Goal: Task Accomplishment & Management: Manage account settings

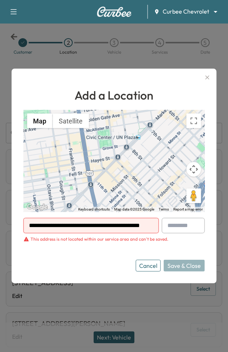
click at [207, 76] on icon "button" at bounding box center [208, 78] width 4 height 4
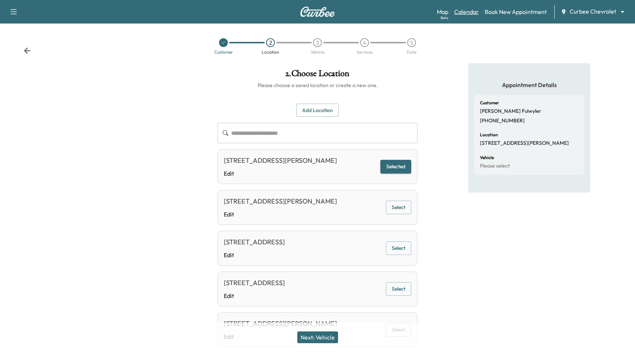
click at [228, 12] on link "Calendar" at bounding box center [466, 11] width 25 height 9
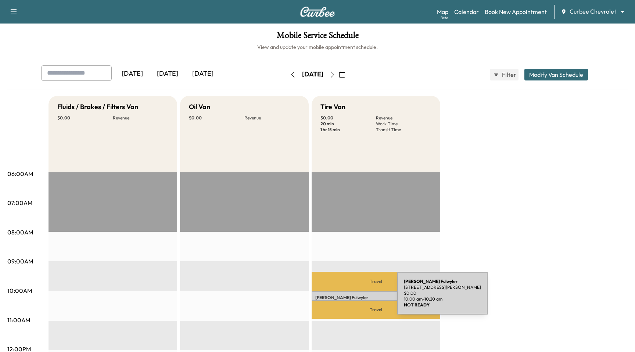
click at [228, 297] on p "Paul Fulwyler" at bounding box center [375, 298] width 121 height 6
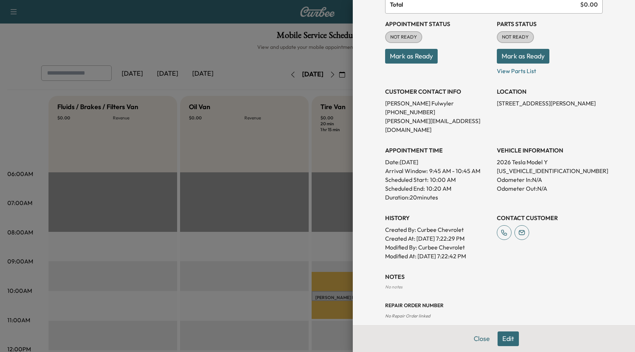
click at [228, 336] on button "Edit" at bounding box center [507, 338] width 21 height 15
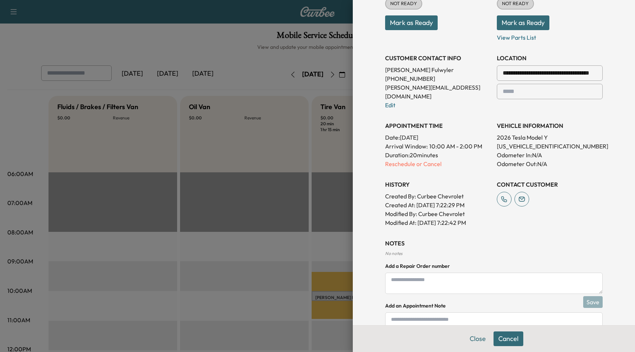
scroll to position [150, 0]
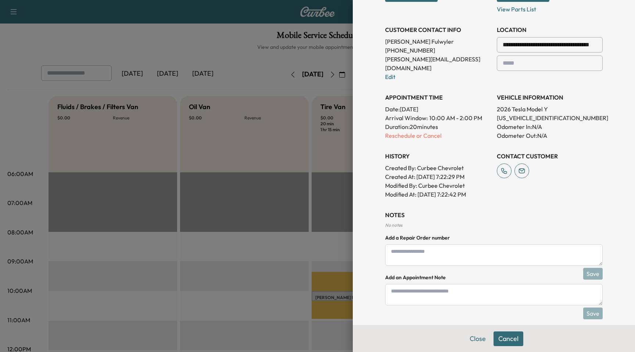
click at [228, 284] on textarea at bounding box center [493, 294] width 217 height 21
type textarea "**********"
click at [228, 300] on div "**********" at bounding box center [493, 92] width 235 height 484
click at [228, 307] on button "Save" at bounding box center [592, 313] width 19 height 12
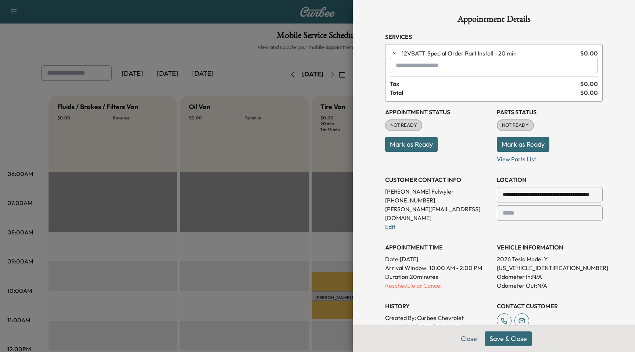
scroll to position [178, 0]
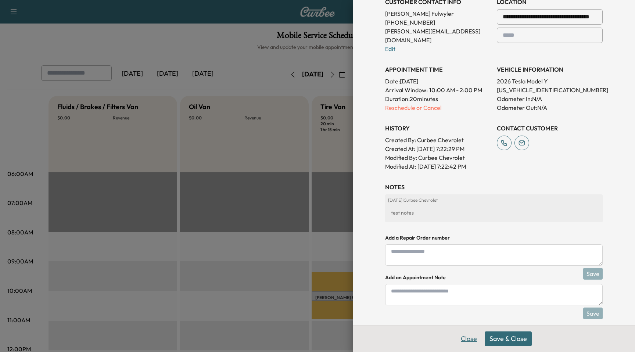
click at [228, 338] on button "Close" at bounding box center [469, 338] width 26 height 15
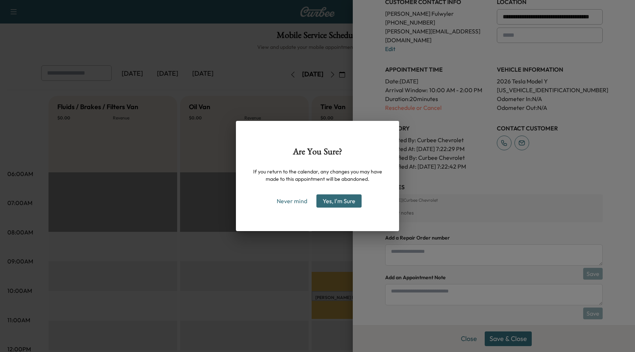
click at [228, 203] on button "Yes, I'm Sure" at bounding box center [338, 200] width 45 height 13
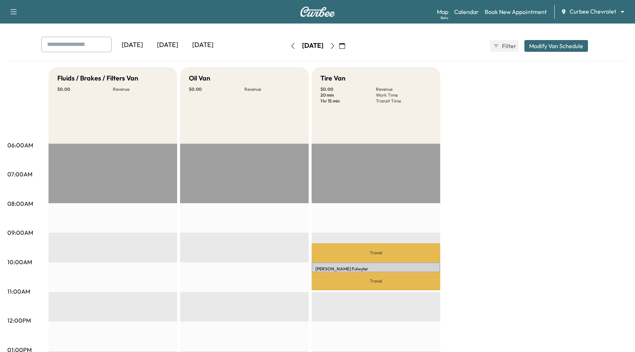
scroll to position [134, 0]
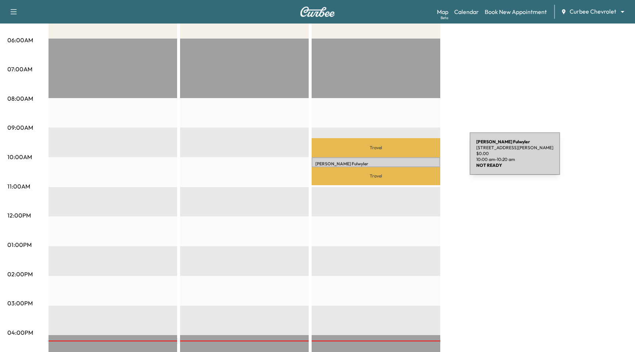
click at [228, 158] on div "[PERSON_NAME] [STREET_ADDRESS][PERSON_NAME] $ 0.00 10:00 am - 10:20 am" at bounding box center [375, 162] width 129 height 10
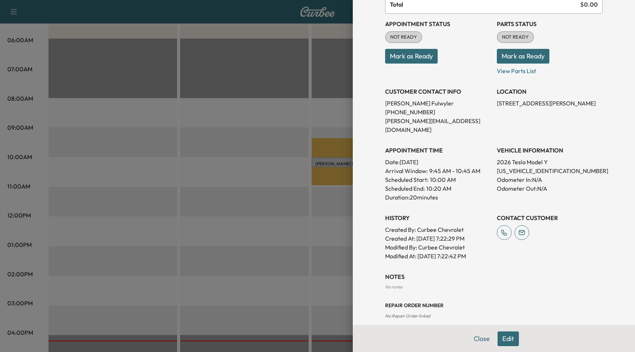
click at [228, 338] on button "Edit" at bounding box center [507, 338] width 21 height 15
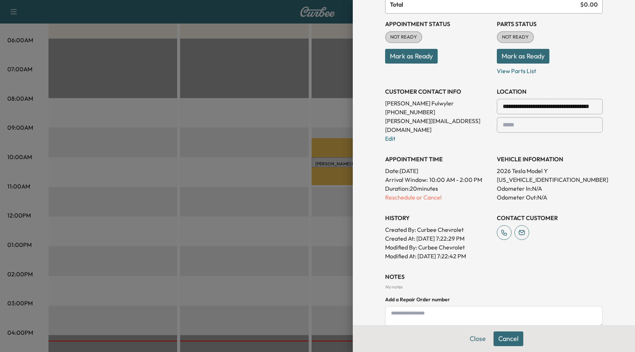
scroll to position [150, 0]
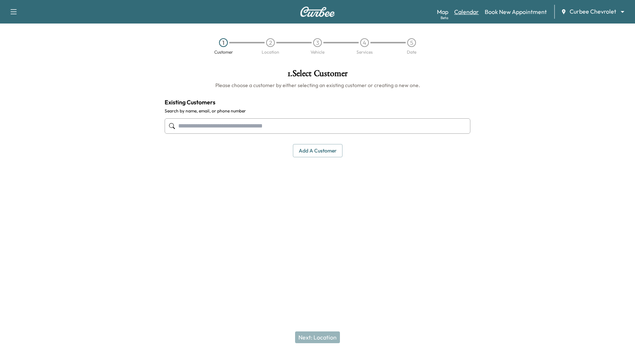
click at [473, 8] on link "Calendar" at bounding box center [466, 11] width 25 height 9
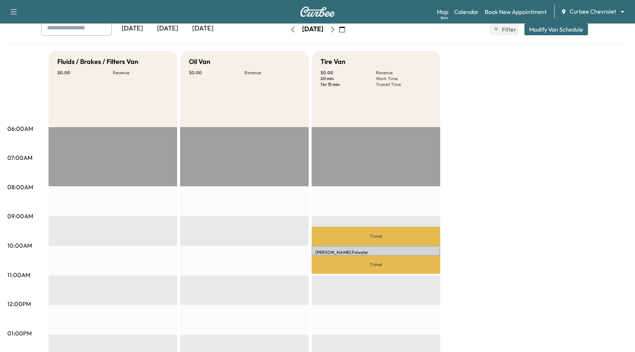
scroll to position [60, 0]
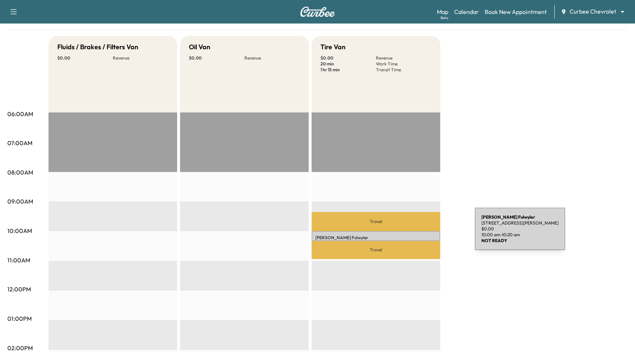
click at [419, 233] on div "[PERSON_NAME] [STREET_ADDRESS][PERSON_NAME] $ 0.00 10:00 am - 10:20 am" at bounding box center [375, 236] width 129 height 10
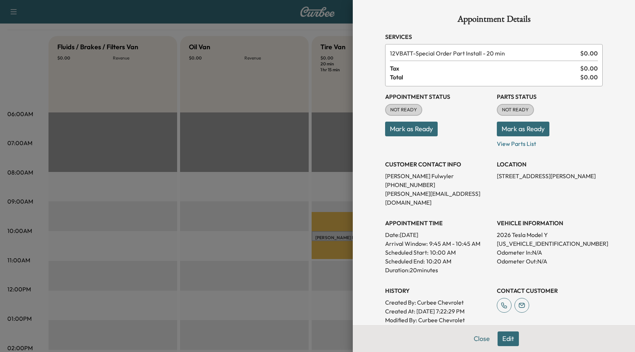
click at [511, 338] on button "Edit" at bounding box center [507, 338] width 21 height 15
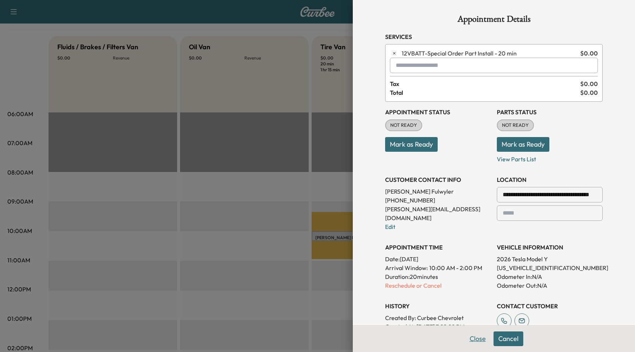
click at [483, 340] on button "Close" at bounding box center [478, 338] width 26 height 15
